Goal: Task Accomplishment & Management: Manage account settings

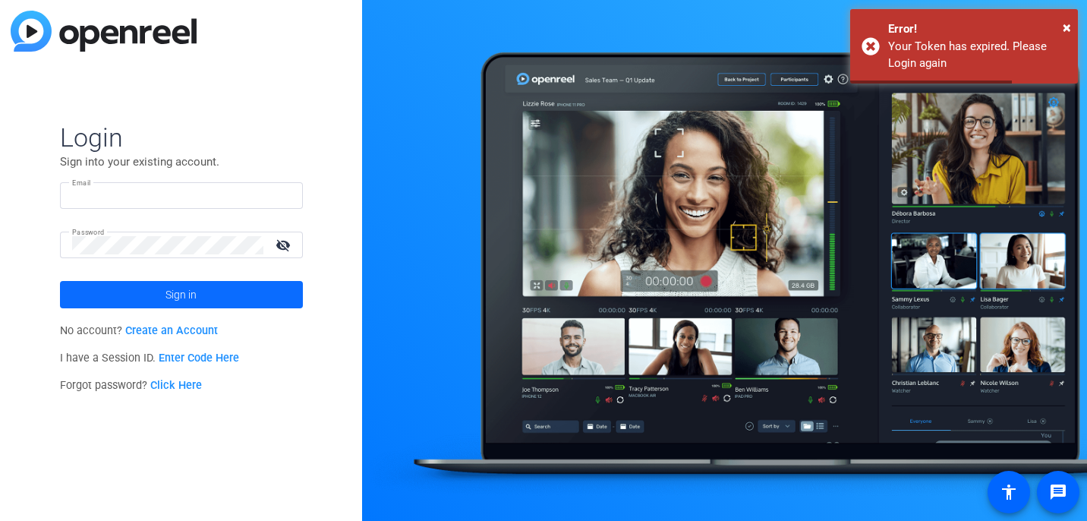
type input "[PERSON_NAME][EMAIL_ADDRESS][DOMAIN_NAME]"
click at [235, 295] on span at bounding box center [181, 294] width 243 height 36
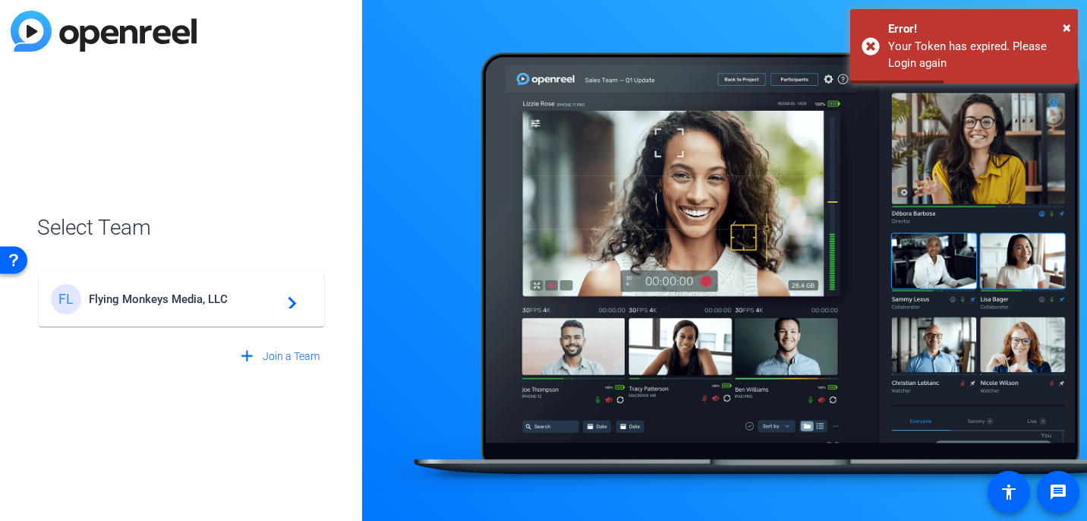
click at [235, 295] on span "Flying Monkeys Media, LLC" at bounding box center [184, 299] width 190 height 14
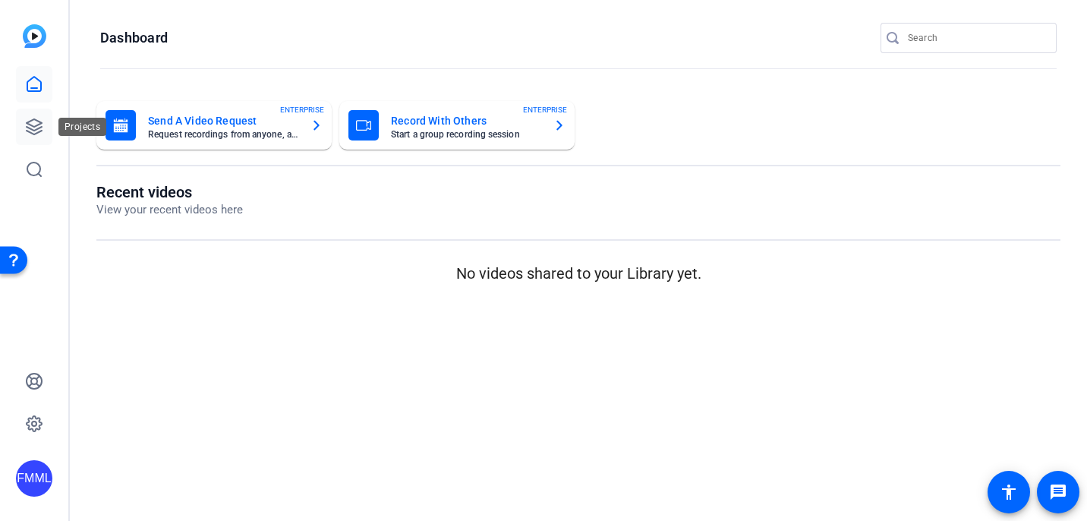
click at [25, 119] on icon at bounding box center [34, 127] width 18 height 18
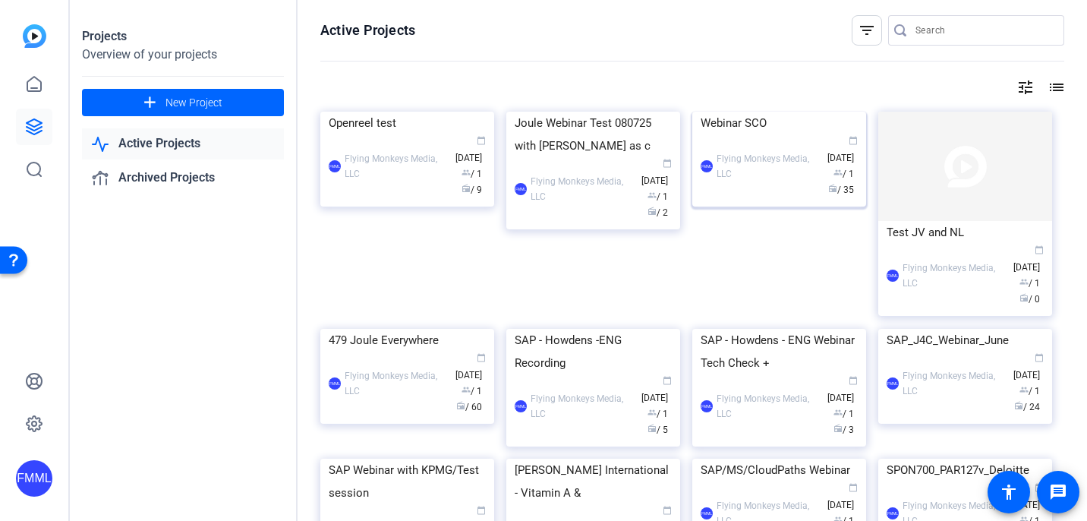
click at [719, 134] on div "Webinar SCO" at bounding box center [779, 123] width 157 height 23
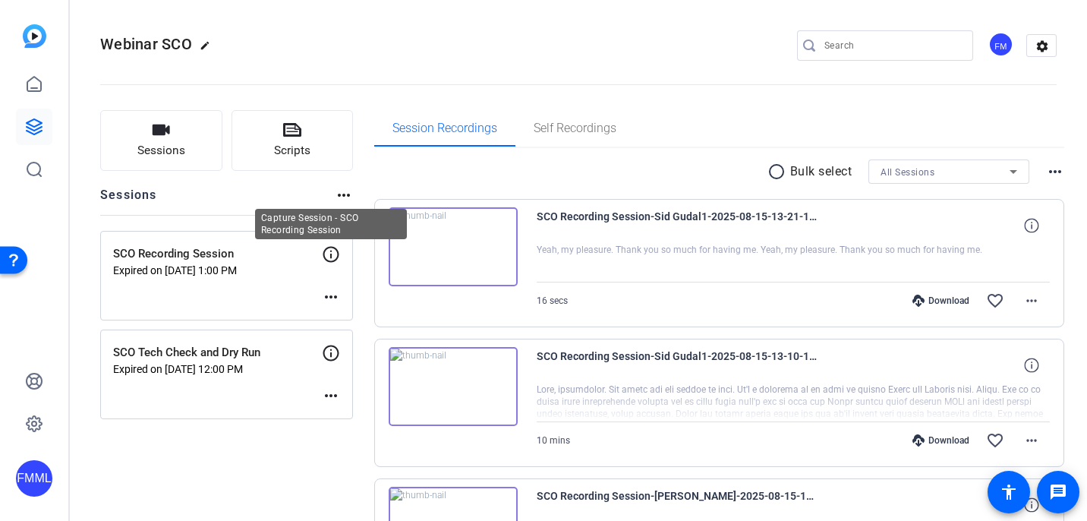
click at [326, 251] on icon at bounding box center [331, 254] width 18 height 18
click at [330, 301] on mat-icon "more_horiz" at bounding box center [331, 297] width 18 height 18
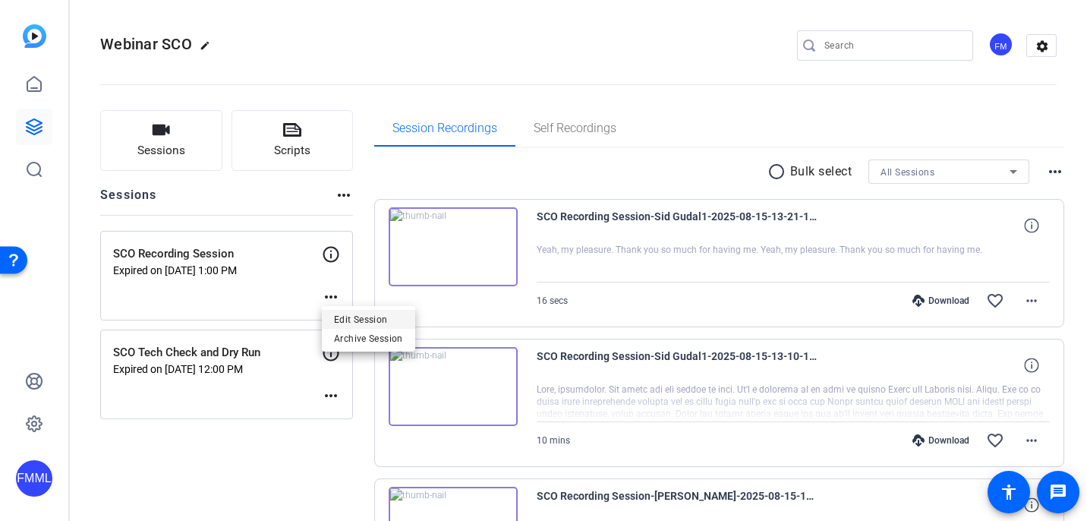
click at [342, 318] on span "Edit Session" at bounding box center [368, 320] width 69 height 18
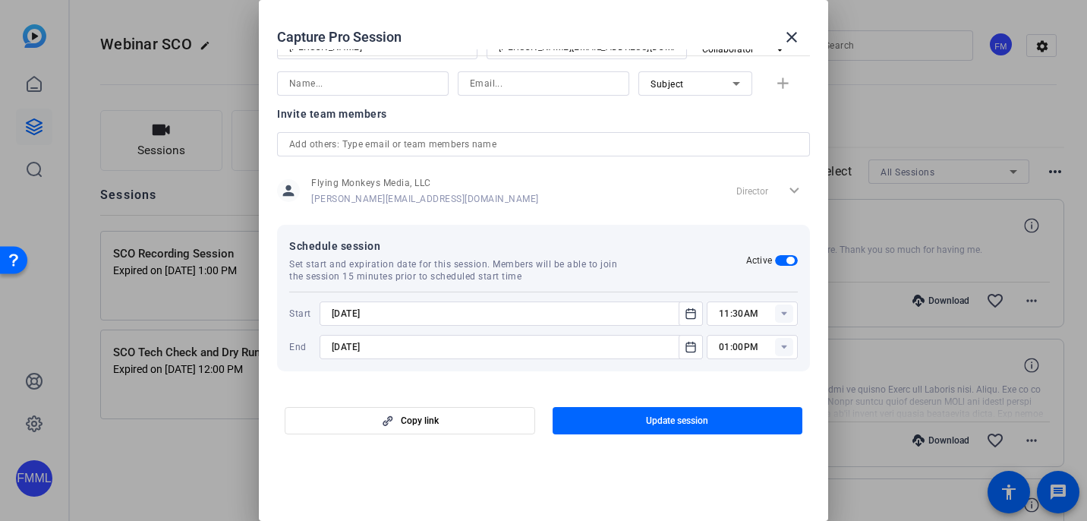
scroll to position [266, 0]
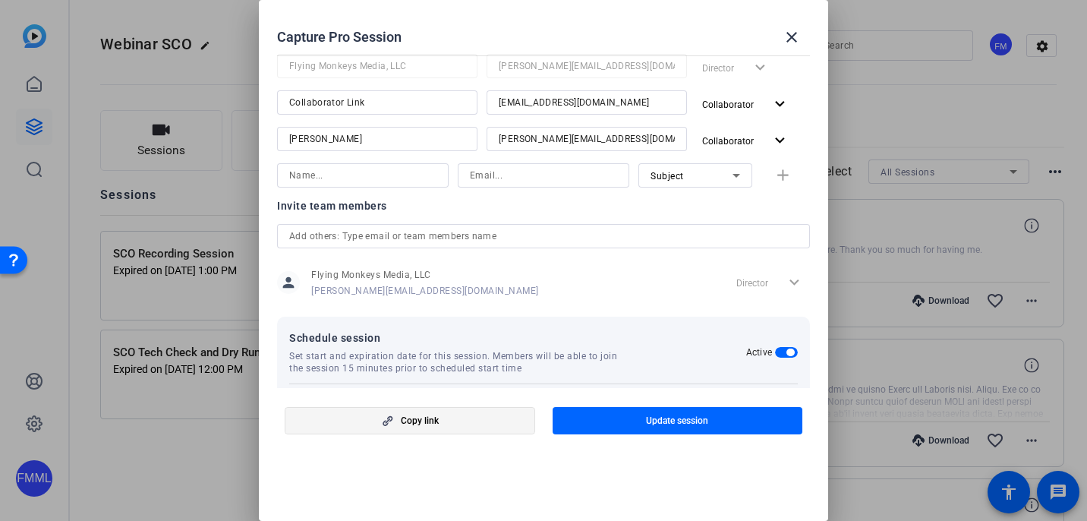
click at [465, 423] on span "button" at bounding box center [409, 420] width 249 height 36
